Goal: Task Accomplishment & Management: Use online tool/utility

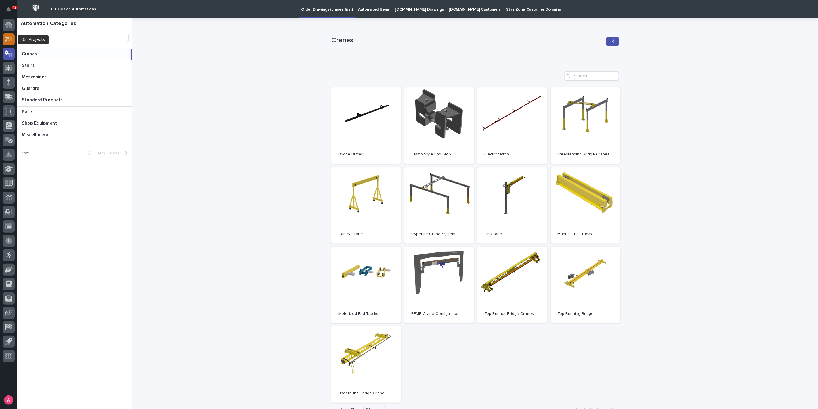
click at [8, 37] on icon at bounding box center [7, 39] width 5 height 6
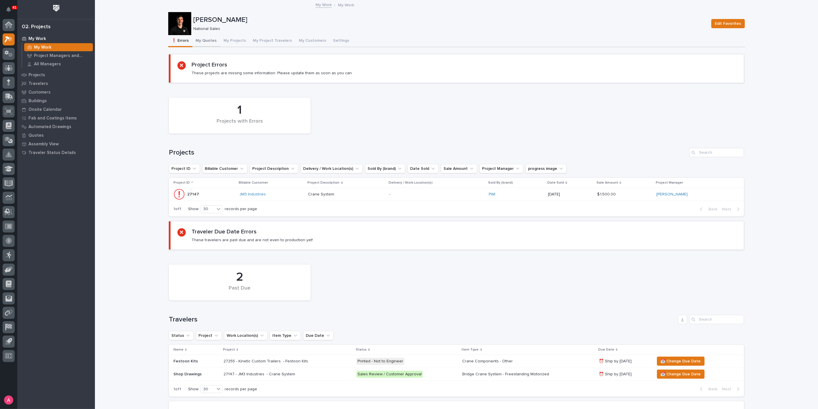
click at [208, 39] on button "My Quotes" at bounding box center [207, 41] width 28 height 12
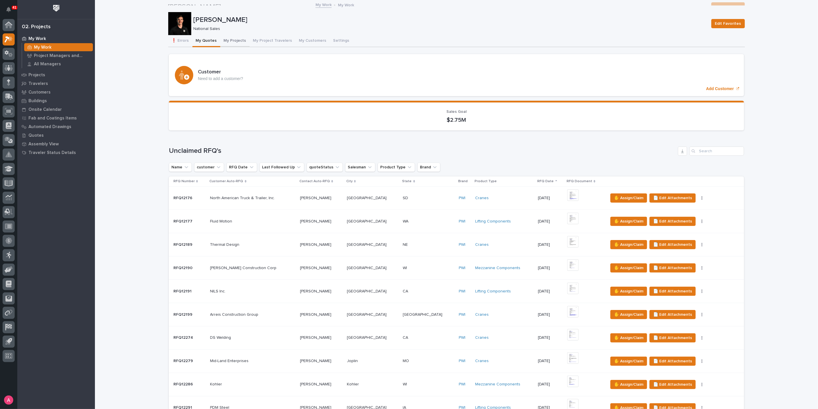
click at [224, 37] on button "My Projects" at bounding box center [234, 41] width 29 height 12
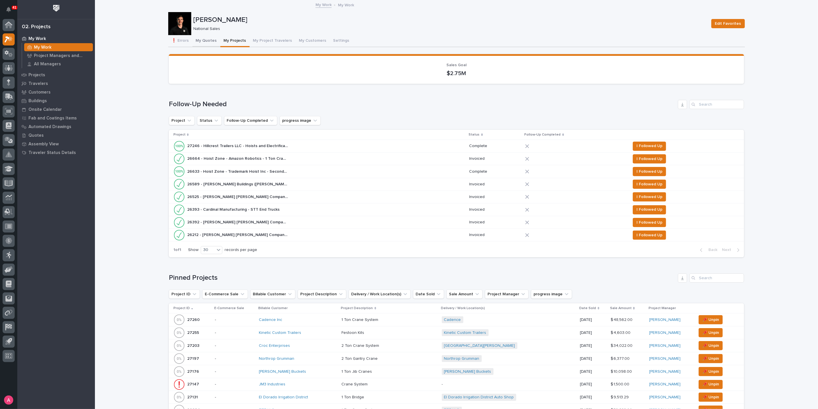
click at [205, 42] on button "My Quotes" at bounding box center [207, 41] width 28 height 12
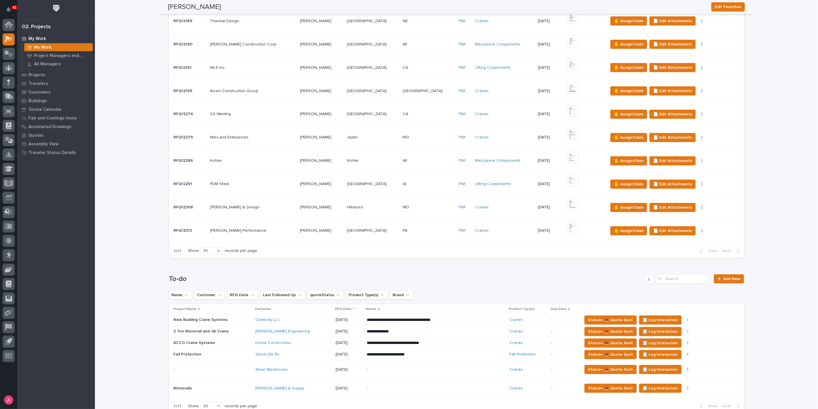
scroll to position [384, 0]
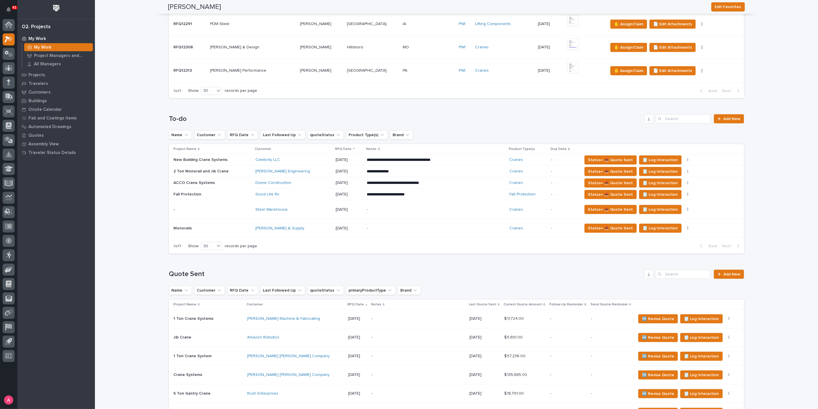
click at [302, 211] on div "Steel Warehouse" at bounding box center [294, 209] width 76 height 9
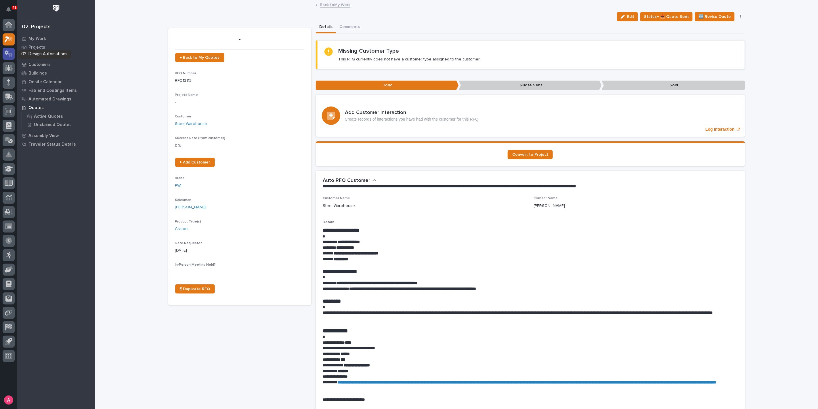
click at [7, 56] on icon at bounding box center [9, 53] width 8 height 7
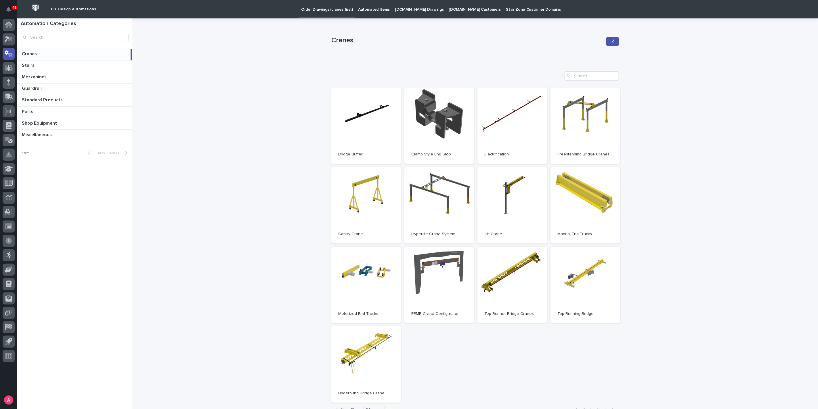
click at [380, 12] on link "Automated Items" at bounding box center [374, 9] width 37 height 18
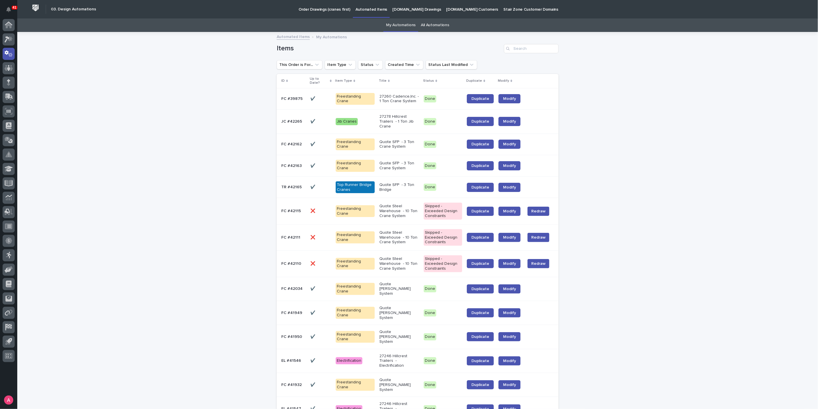
click at [404, 256] on p "Quote Steel Warehouse - 10 Ton Crane System" at bounding box center [400, 263] width 40 height 14
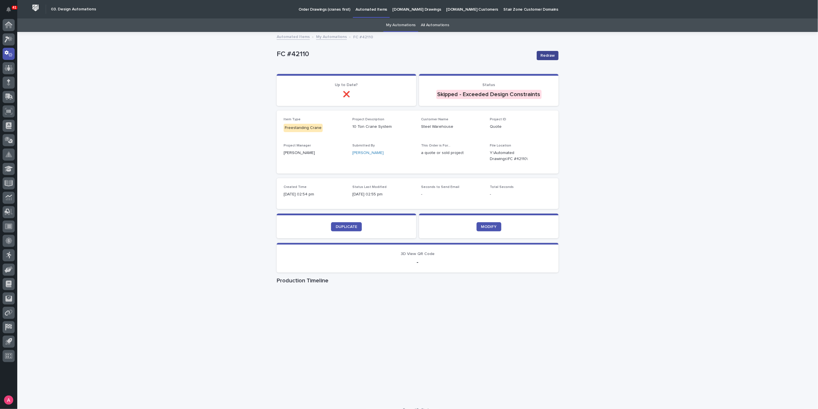
click at [545, 56] on span "Redraw" at bounding box center [548, 56] width 14 height 6
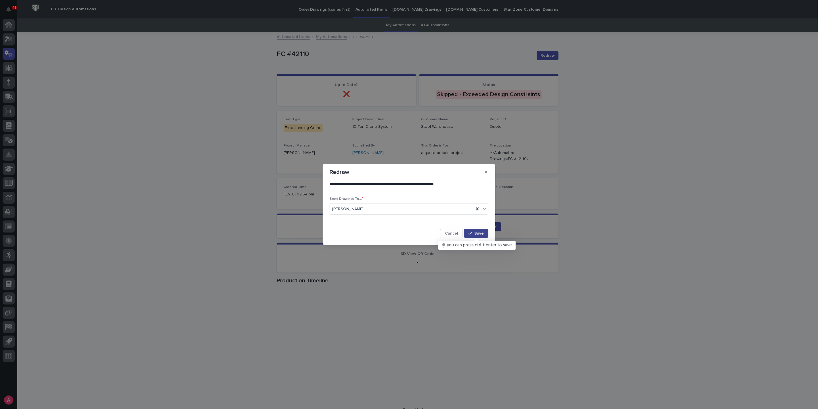
click at [476, 235] on span "Save" at bounding box center [479, 233] width 9 height 4
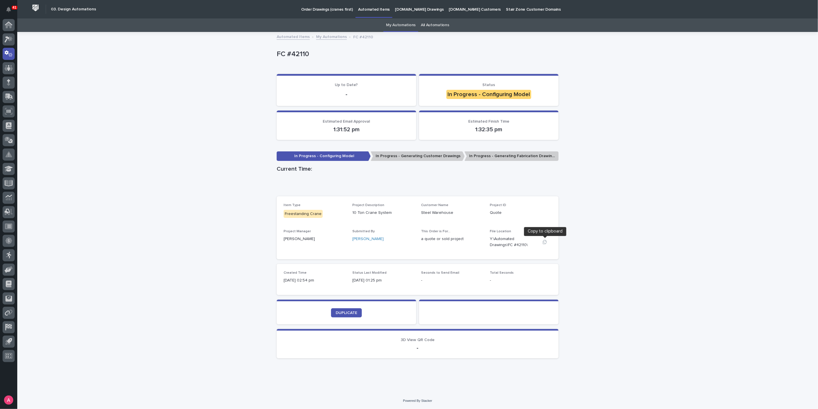
click at [543, 242] on icon "button" at bounding box center [545, 242] width 5 height 5
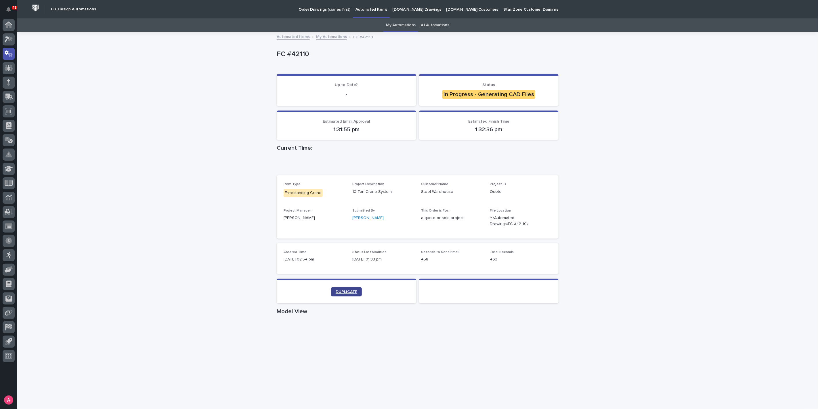
click at [348, 290] on span "DUPLICATE" at bounding box center [347, 292] width 22 height 4
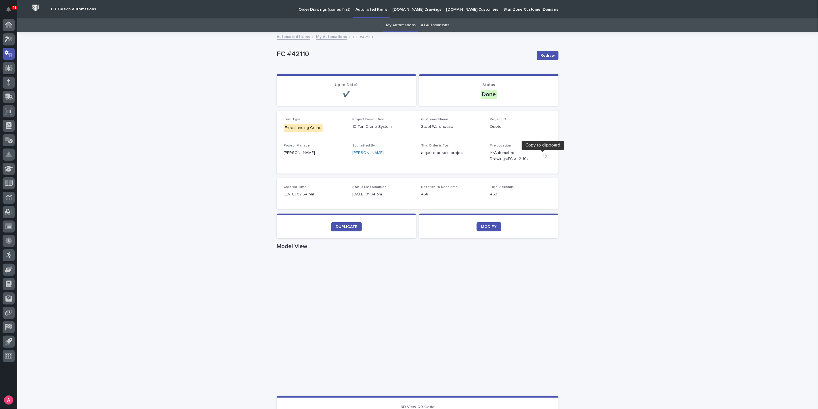
click at [543, 155] on icon "button" at bounding box center [545, 156] width 4 height 4
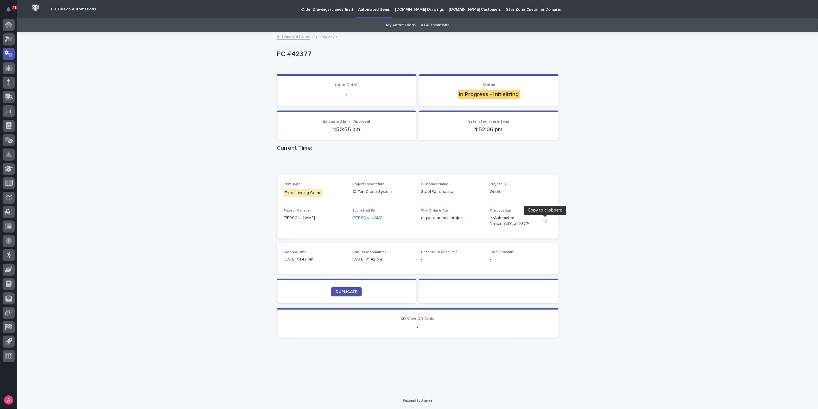
click at [547, 219] on button "button" at bounding box center [545, 221] width 14 height 5
click at [545, 223] on icon "button" at bounding box center [545, 221] width 4 height 4
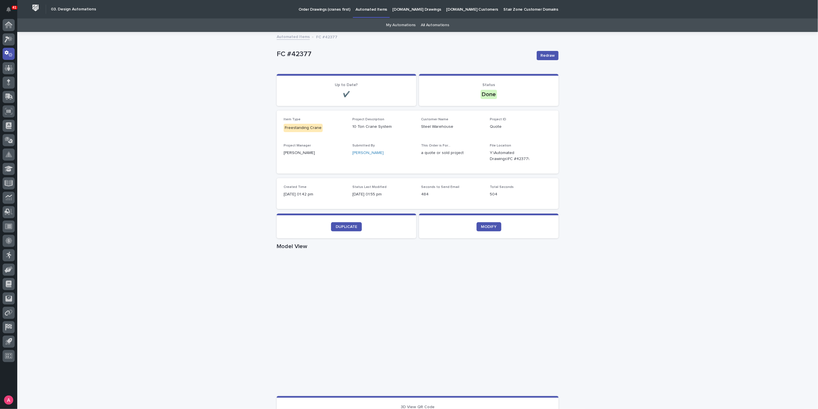
click at [626, 191] on div "Loading... Saving… Loading... Saving… FC #42377 Redraw FC #42377 Redraw Sorry, …" at bounding box center [417, 333] width 801 height 601
